Goal: Transaction & Acquisition: Purchase product/service

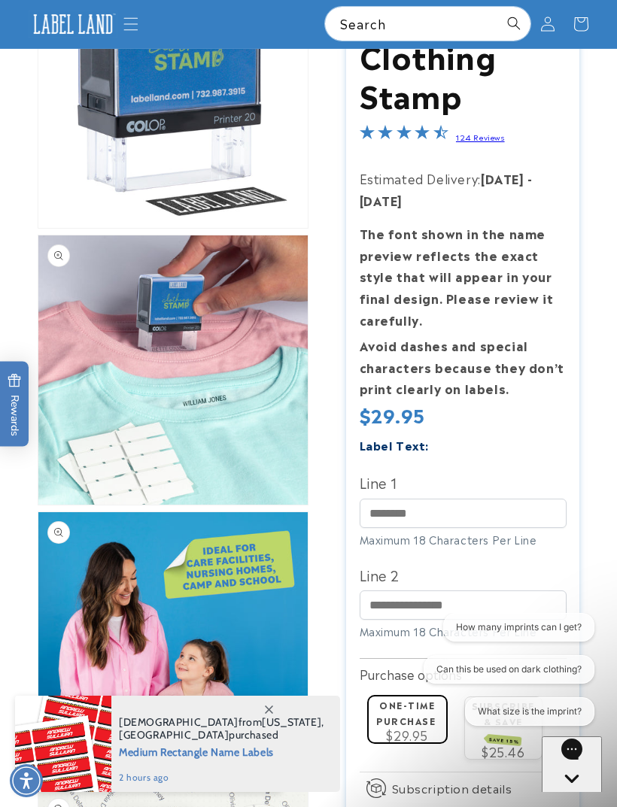
scroll to position [152, 0]
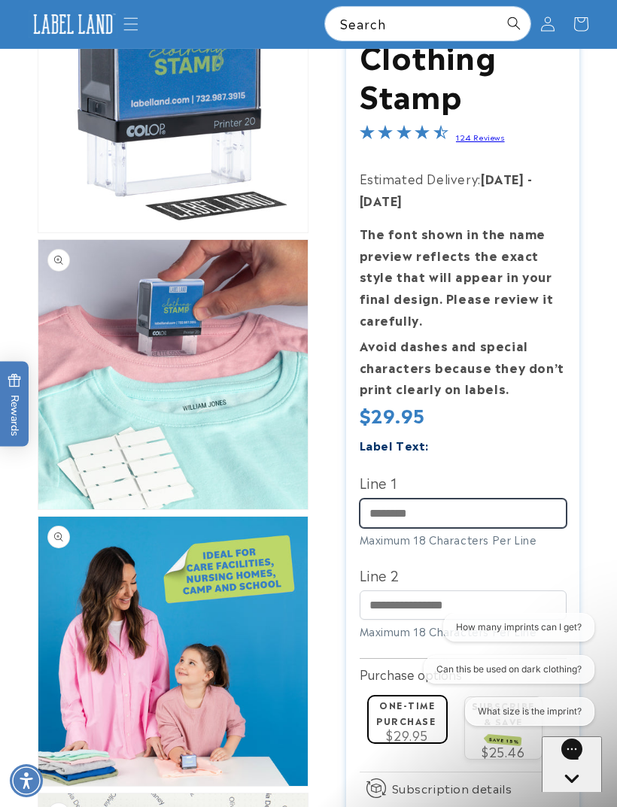
click at [387, 504] on input "Line 1" at bounding box center [463, 513] width 207 height 29
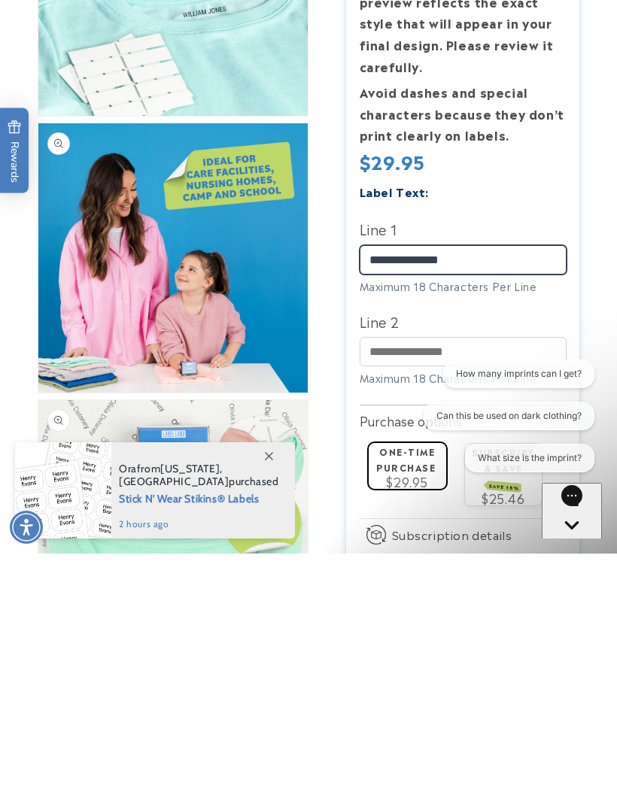
scroll to position [293, 0]
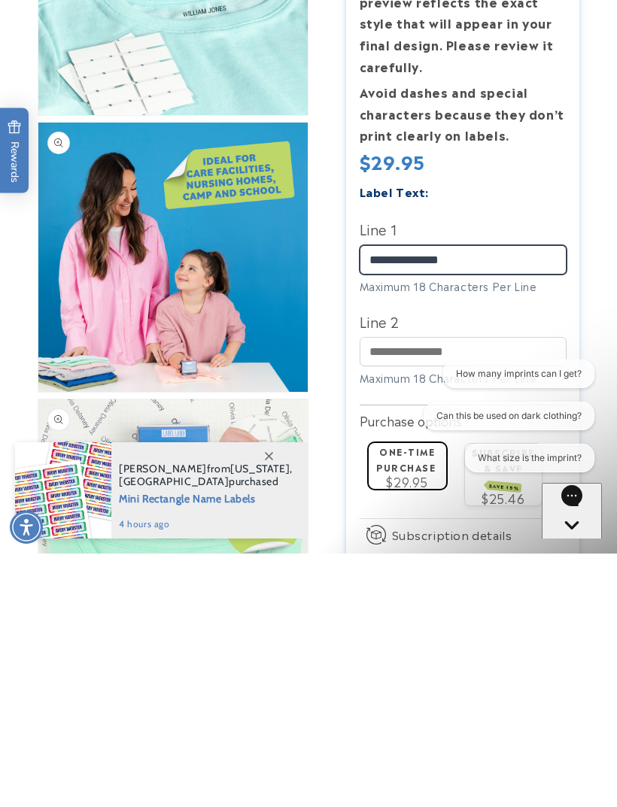
type input "**********"
click at [272, 705] on icon at bounding box center [269, 709] width 8 height 8
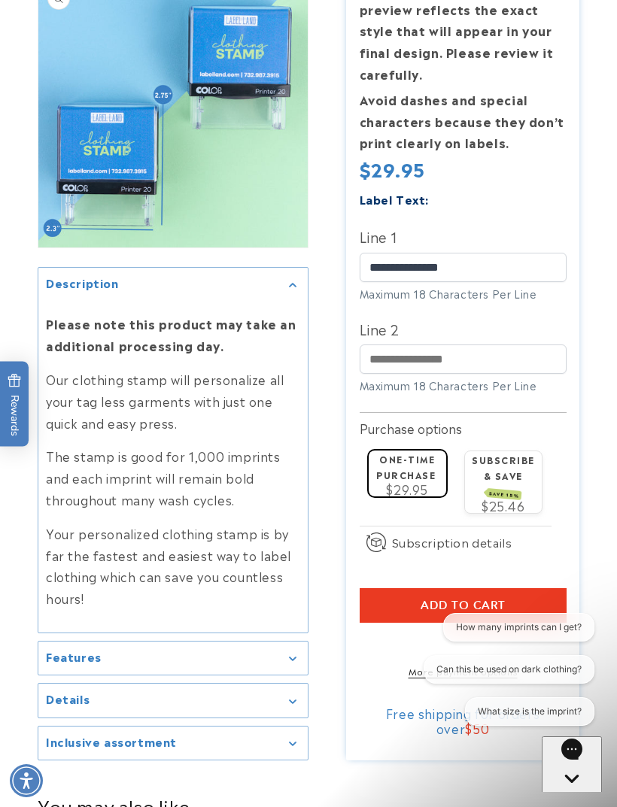
scroll to position [1828, 0]
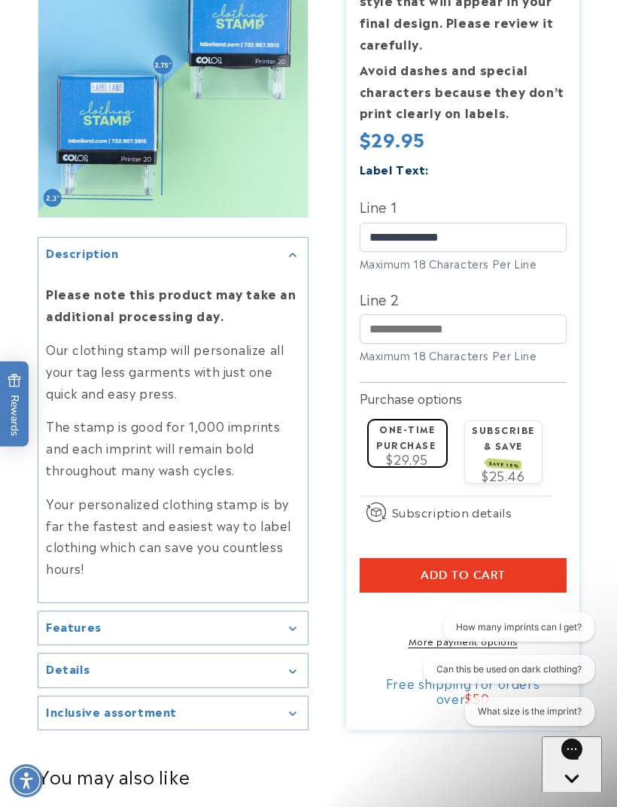
click at [287, 623] on div "Features" at bounding box center [173, 628] width 254 height 11
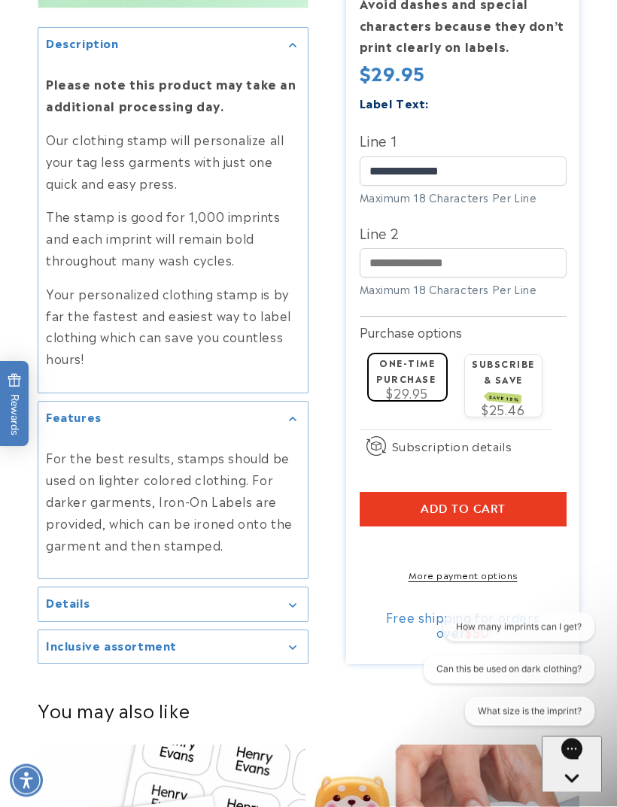
click at [282, 599] on summary "Details" at bounding box center [172, 605] width 269 height 34
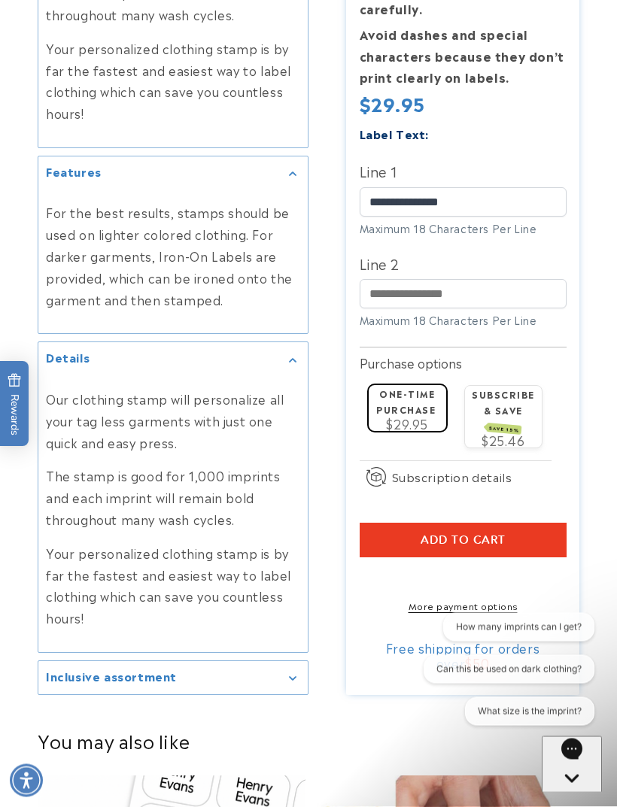
scroll to position [2283, 0]
click at [303, 662] on summary "Inclusive assortment" at bounding box center [172, 678] width 269 height 34
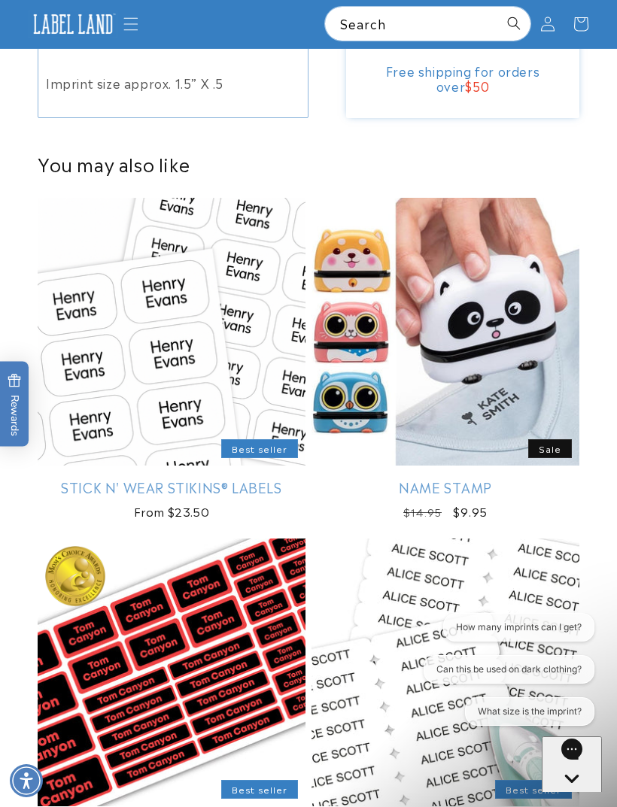
scroll to position [2912, 0]
